Goal: Book appointment/travel/reservation

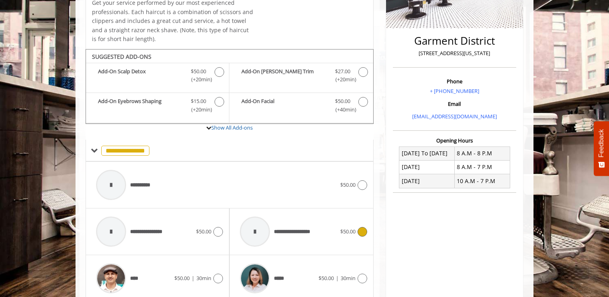
scroll to position [254, 0]
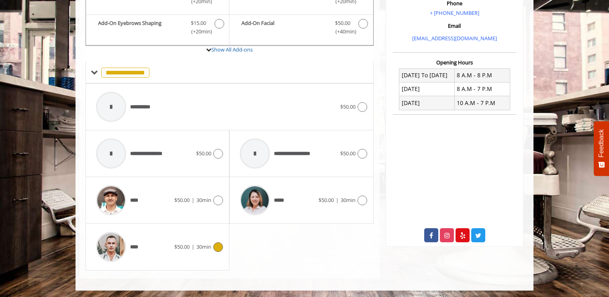
click at [136, 243] on span "****" at bounding box center [135, 247] width 10 height 8
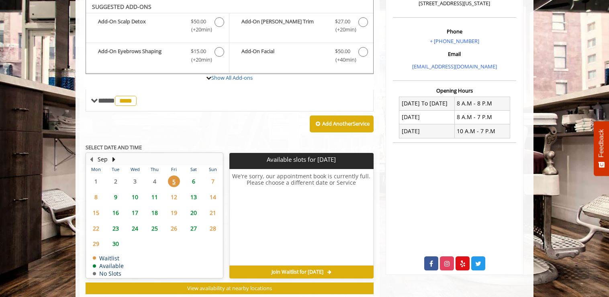
scroll to position [225, 0]
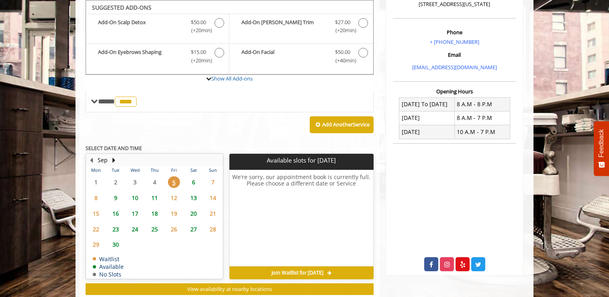
click at [117, 196] on span "9" at bounding box center [116, 198] width 12 height 12
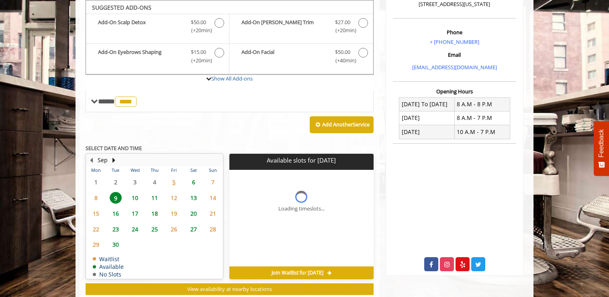
scroll to position [246, 0]
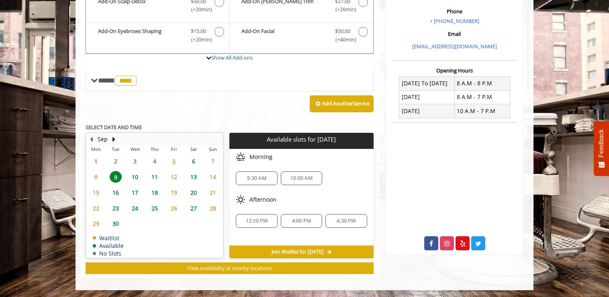
click at [135, 177] on span "10" at bounding box center [135, 177] width 12 height 12
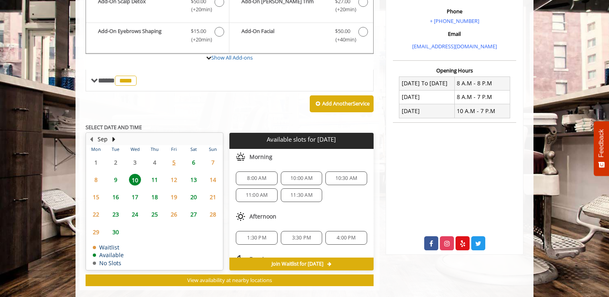
scroll to position [258, 0]
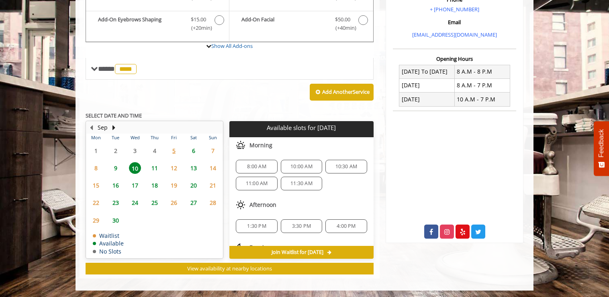
click at [190, 148] on span "6" at bounding box center [194, 151] width 12 height 12
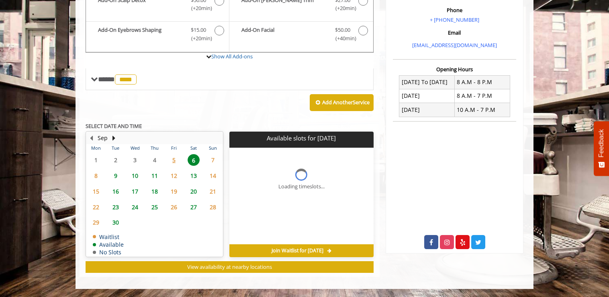
scroll to position [246, 0]
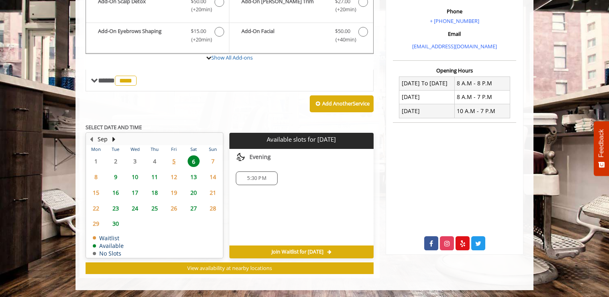
click at [192, 178] on span "13" at bounding box center [194, 177] width 12 height 12
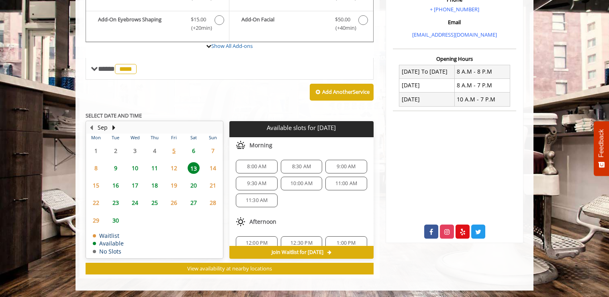
click at [131, 170] on span "10" at bounding box center [135, 168] width 12 height 12
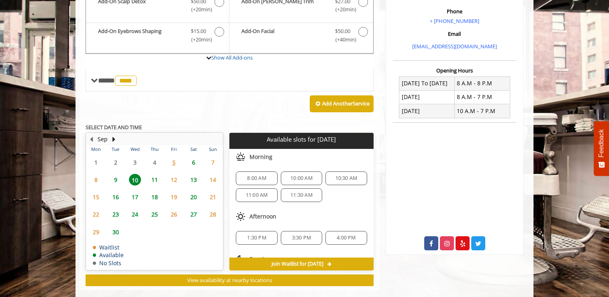
scroll to position [258, 0]
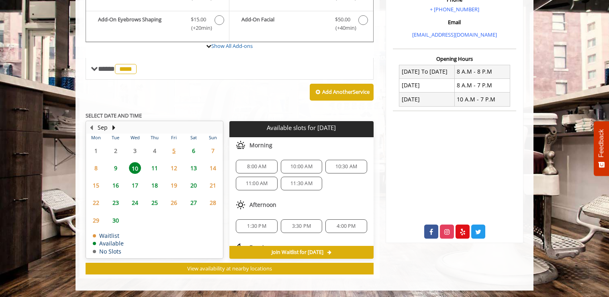
click at [119, 163] on span "9" at bounding box center [116, 168] width 12 height 12
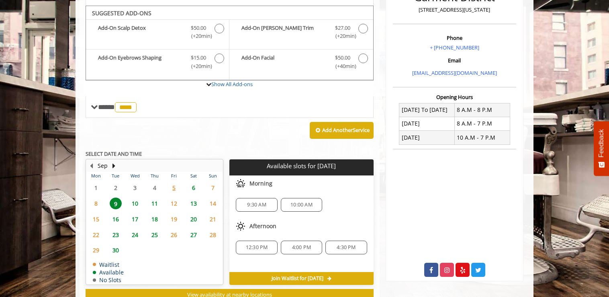
scroll to position [206, 0]
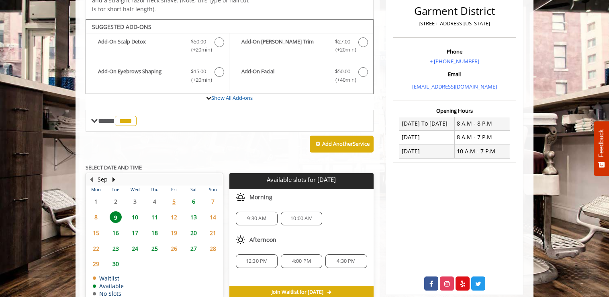
click at [133, 215] on span "10" at bounding box center [135, 217] width 12 height 12
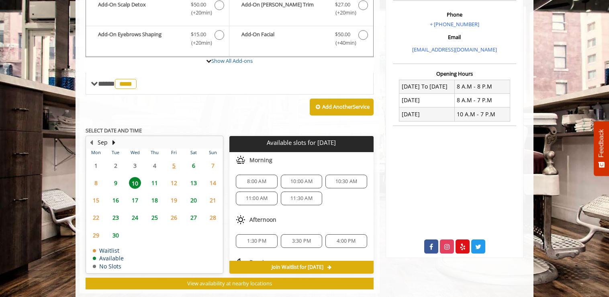
scroll to position [258, 0]
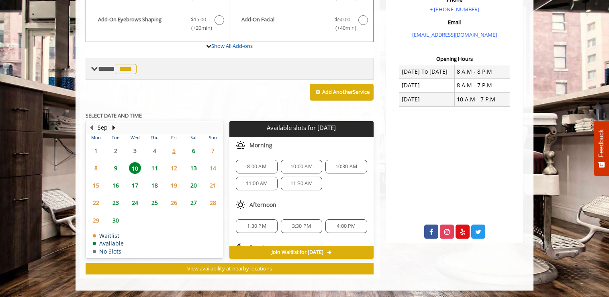
click at [136, 68] on span "****" at bounding box center [126, 69] width 22 height 10
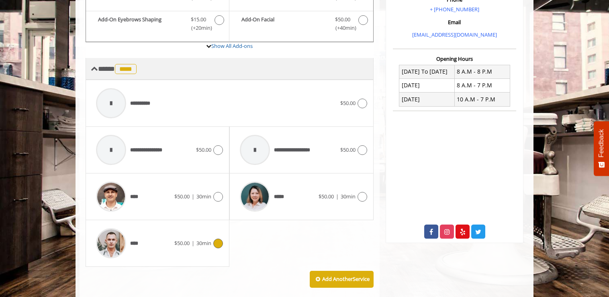
click at [136, 68] on span "****" at bounding box center [126, 69] width 22 height 10
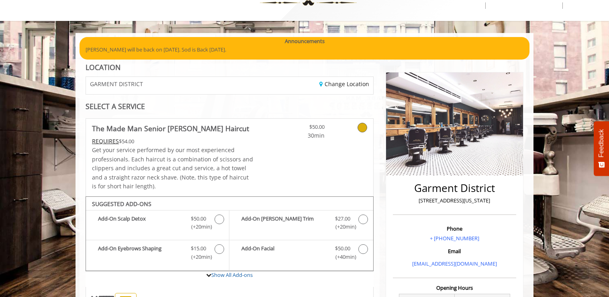
scroll to position [0, 0]
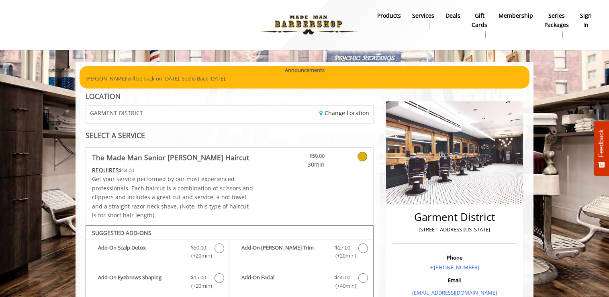
click at [394, 16] on b "products" at bounding box center [389, 15] width 24 height 9
